Goal: Transaction & Acquisition: Purchase product/service

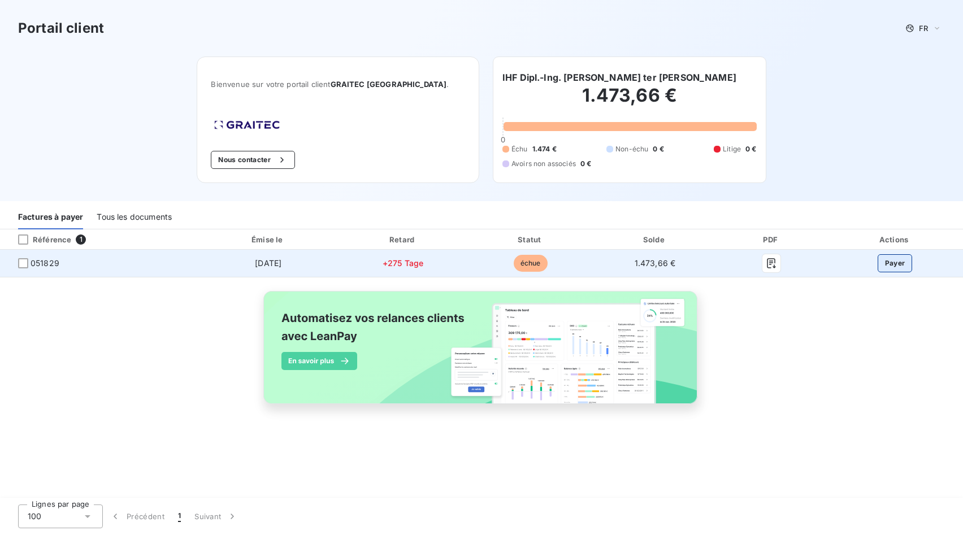
click at [900, 264] on button "Payer" at bounding box center [895, 263] width 35 height 18
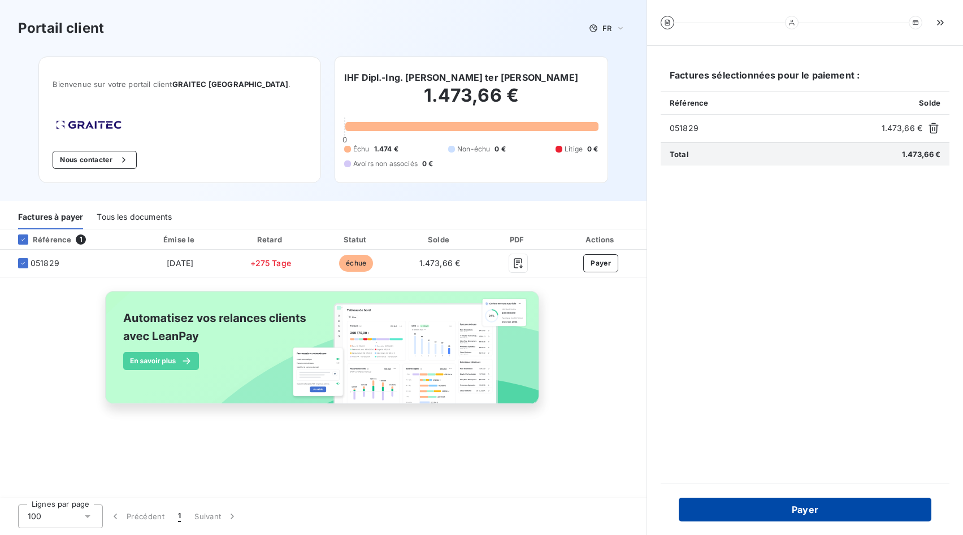
click at [799, 507] on button "Payer" at bounding box center [805, 510] width 253 height 24
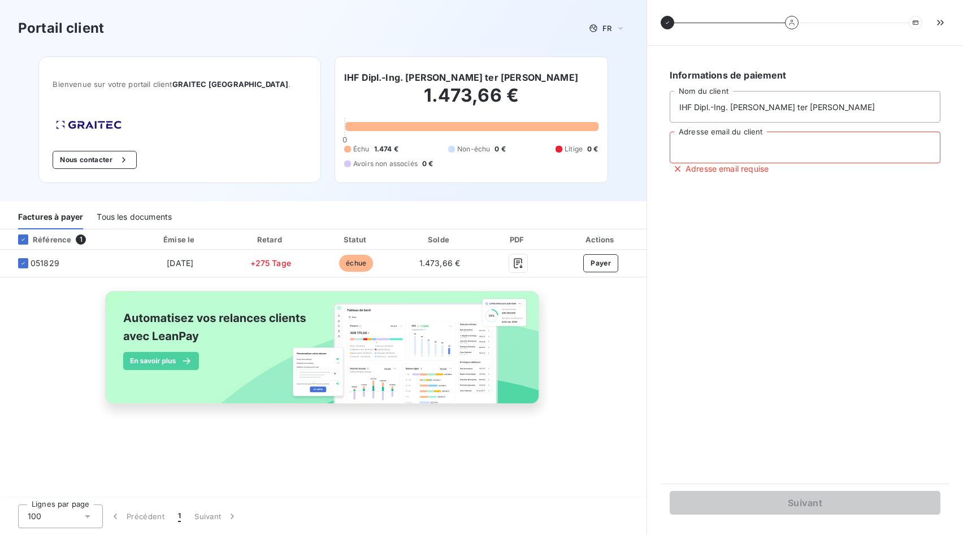
click at [702, 153] on input "Adresse email du client" at bounding box center [805, 148] width 271 height 32
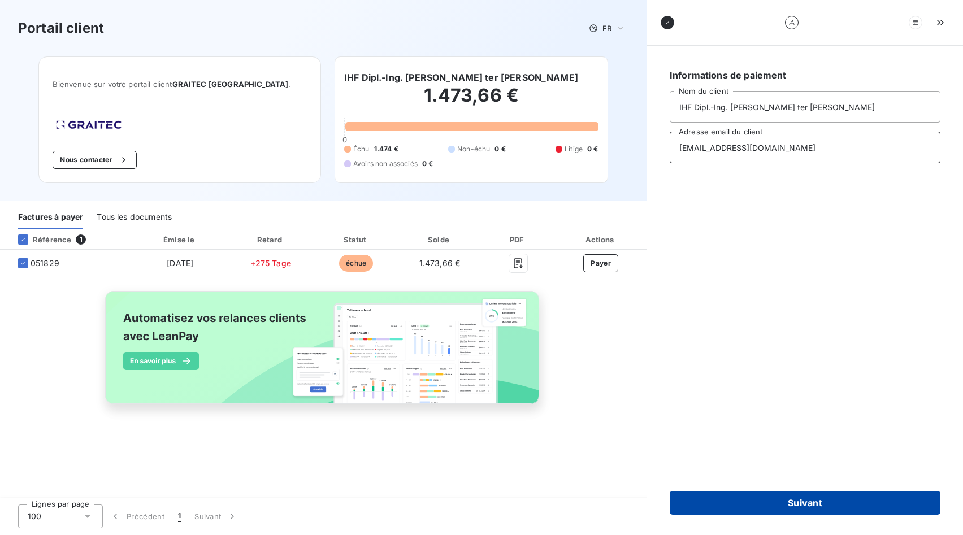
type input "[EMAIL_ADDRESS][DOMAIN_NAME]"
click at [802, 498] on button "Suivant" at bounding box center [805, 503] width 271 height 24
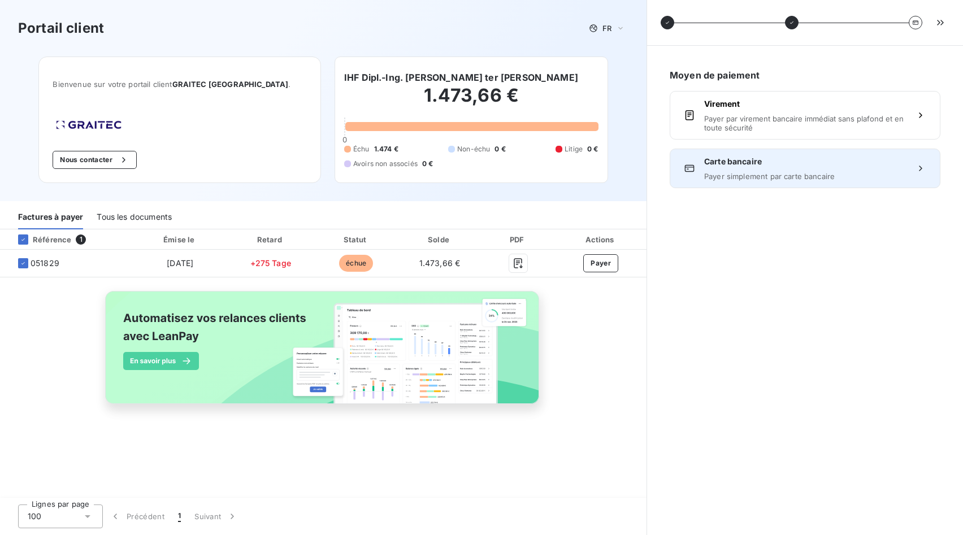
click at [727, 171] on div "Carte bancaire Payer simplement par carte bancaire" at bounding box center [805, 168] width 202 height 25
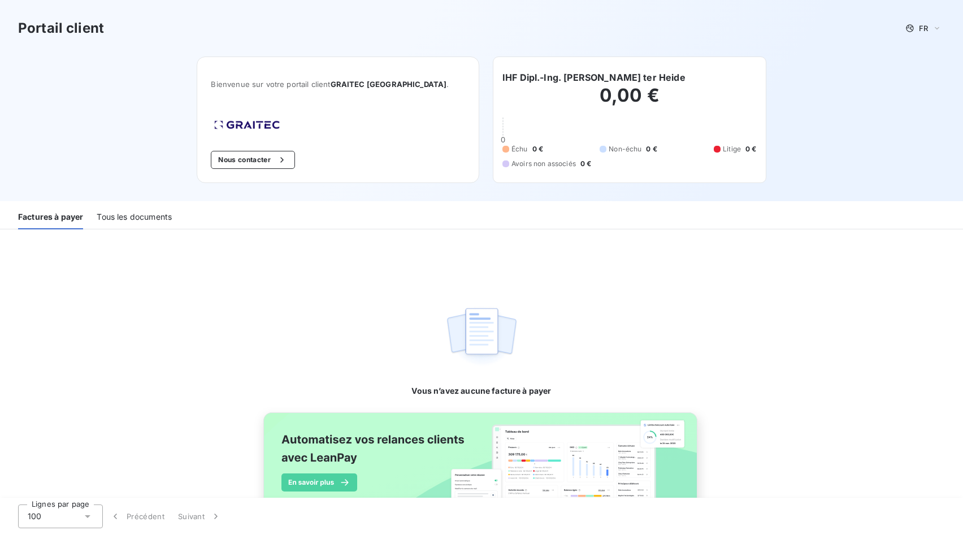
click at [116, 216] on div "Tous les documents" at bounding box center [134, 218] width 75 height 24
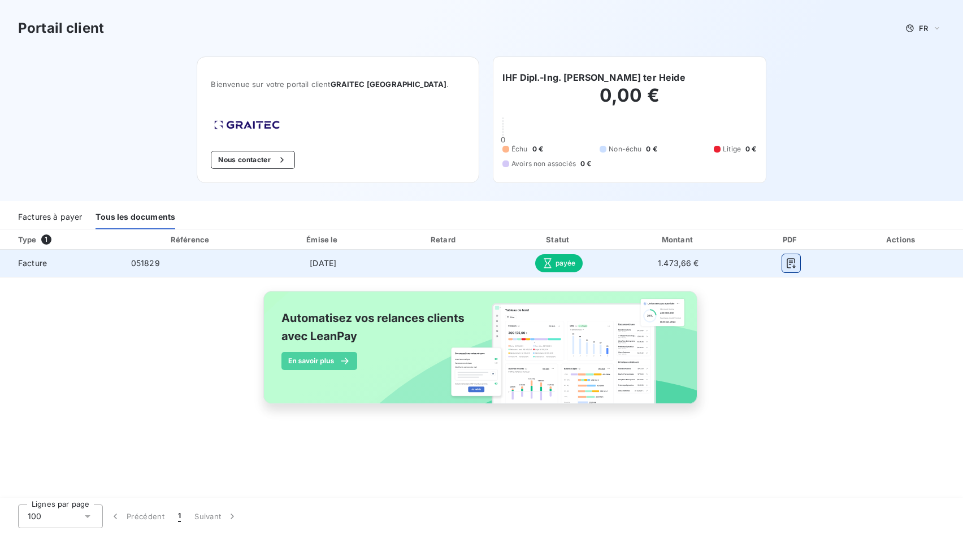
click at [790, 265] on icon "button" at bounding box center [791, 263] width 8 height 10
